Goal: Task Accomplishment & Management: Use online tool/utility

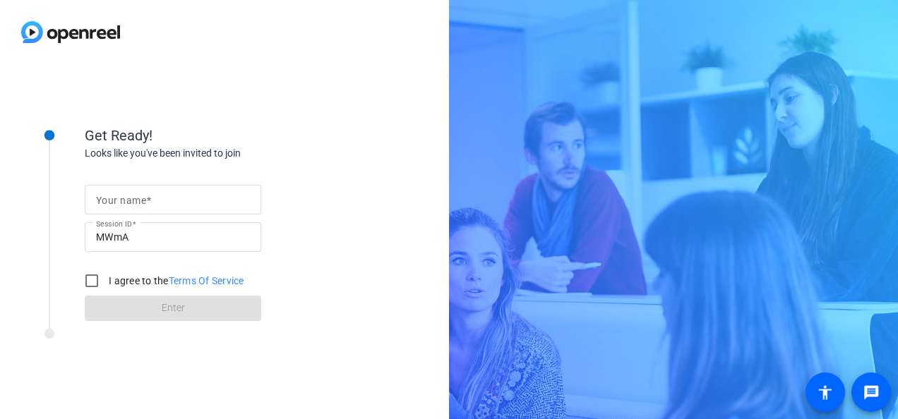
click at [216, 193] on input "Your name" at bounding box center [173, 199] width 154 height 17
type input "[PERSON_NAME]"
click at [98, 277] on input "I agree to the Terms Of Service" at bounding box center [92, 281] width 28 height 28
checkbox input "true"
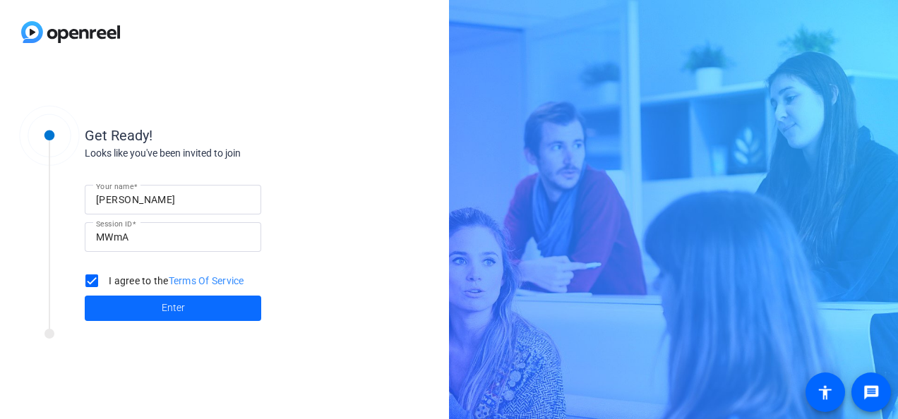
click at [141, 307] on span at bounding box center [173, 308] width 176 height 34
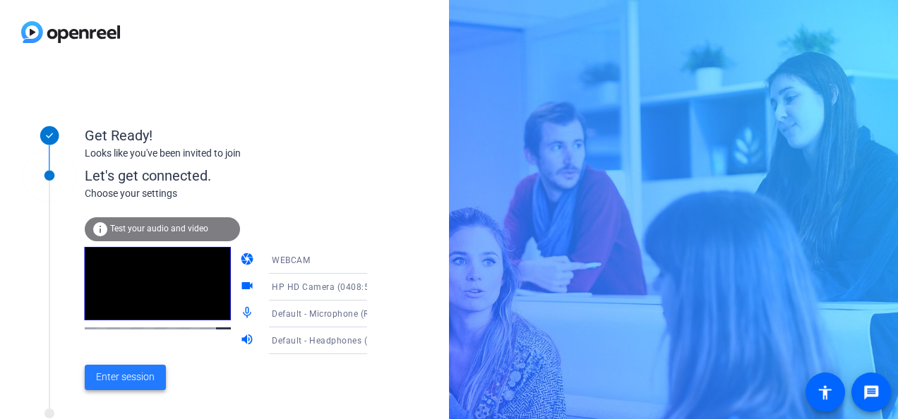
click at [140, 376] on span "Enter session" at bounding box center [125, 377] width 59 height 15
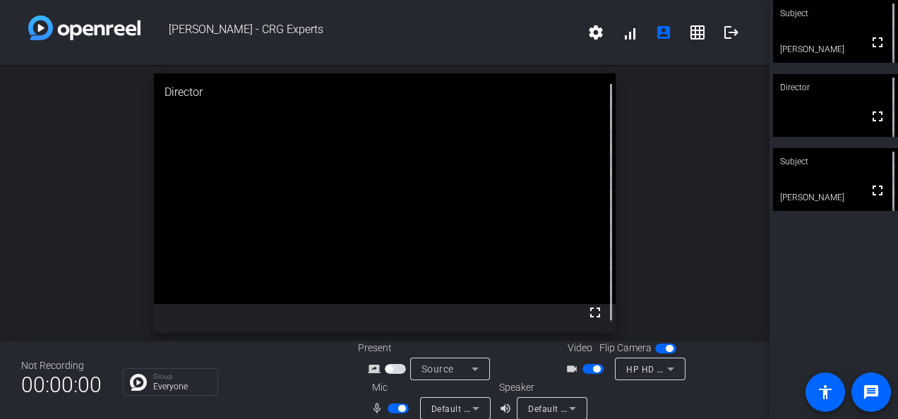
click at [389, 408] on span "button" at bounding box center [397, 409] width 21 height 10
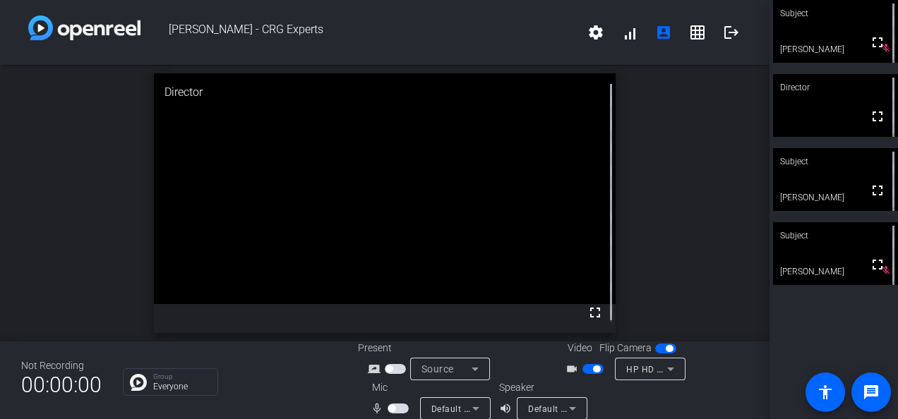
click at [394, 406] on span "button" at bounding box center [397, 409] width 21 height 10
click at [398, 411] on span "button" at bounding box center [401, 408] width 7 height 7
click at [395, 409] on span "button" at bounding box center [397, 409] width 21 height 10
click at [399, 406] on span "button" at bounding box center [401, 408] width 7 height 7
click at [390, 406] on span "button" at bounding box center [391, 408] width 7 height 7
